Goal: Task Accomplishment & Management: Use online tool/utility

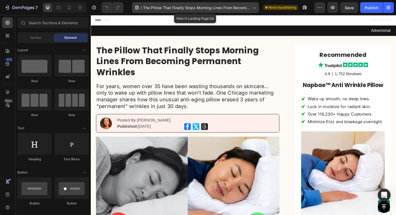
click at [236, 9] on span "The Pillow That Finally Stops Morning Lines From Becoming Permanent Wrinkles" at bounding box center [196, 8] width 107 height 6
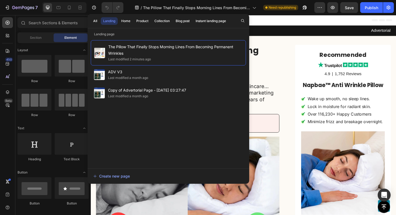
click at [276, 17] on div "Header" at bounding box center [252, 20] width 315 height 11
click at [282, 54] on h1 "The Pillow That Finally Stops Morning Lines From Becoming Permanent Wrinkles" at bounding box center [193, 64] width 194 height 36
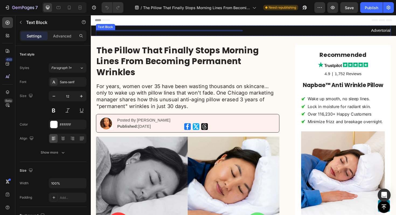
click at [242, 31] on div at bounding box center [173, 31] width 155 height 1
click at [139, 37] on icon at bounding box center [139, 37] width 4 height 4
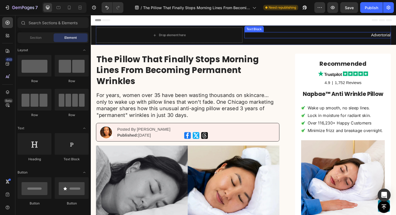
click at [396, 36] on p "Advertorial" at bounding box center [331, 37] width 154 height 6
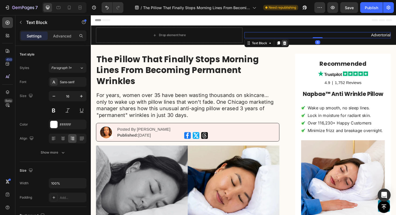
click at [298, 47] on div at bounding box center [296, 45] width 6 height 6
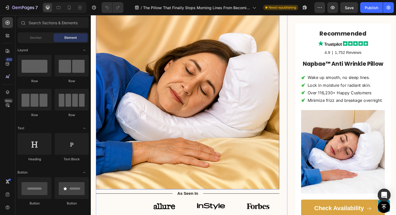
scroll to position [78, 0]
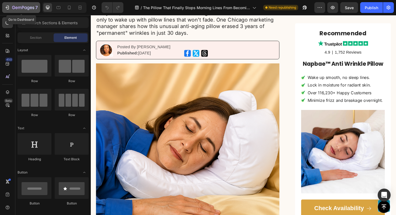
click at [11, 8] on div "7" at bounding box center [21, 7] width 33 height 6
